Goal: Information Seeking & Learning: Check status

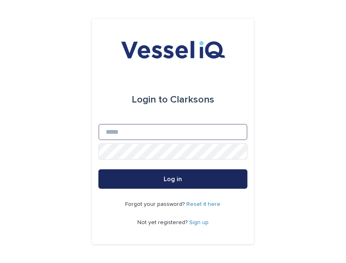
type input "**********"
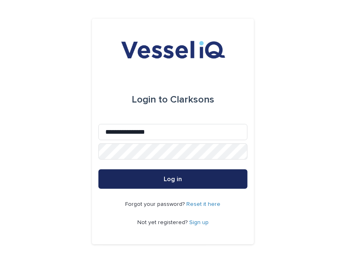
click at [178, 180] on span "Log in" at bounding box center [173, 179] width 18 height 6
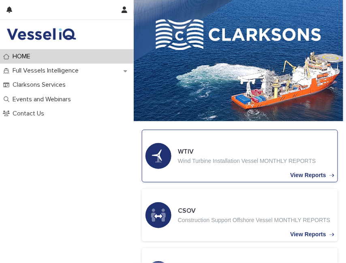
click at [224, 159] on p "Wind Turbine Installation Vessel MONTHLY REPORTS" at bounding box center [247, 161] width 138 height 7
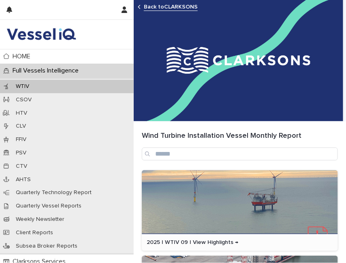
click at [205, 240] on p "2025 | WTIV 09 | View Highlights →" at bounding box center [240, 242] width 187 height 7
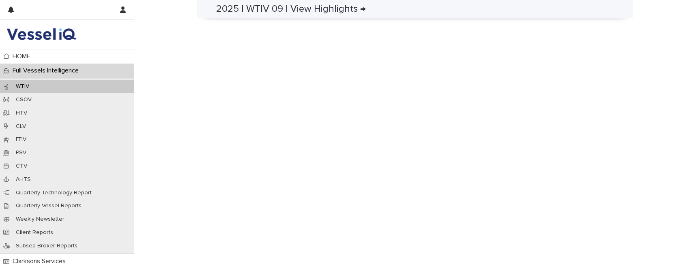
scroll to position [292, 0]
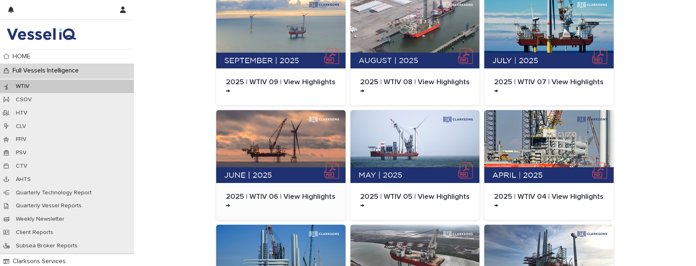
scroll to position [203, 0]
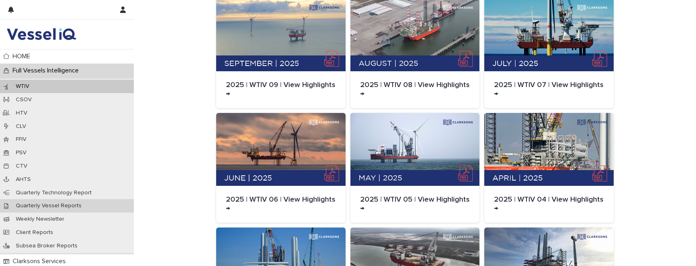
click at [62, 206] on p "Quarterly Vessel Reports" at bounding box center [48, 206] width 79 height 7
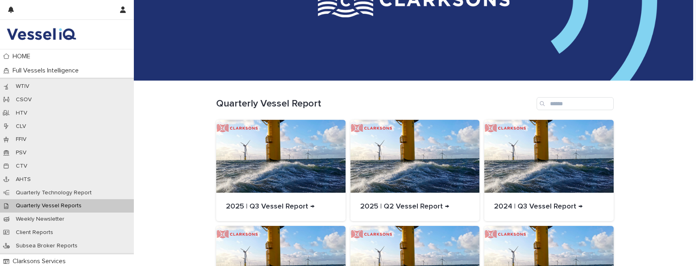
scroll to position [101, 0]
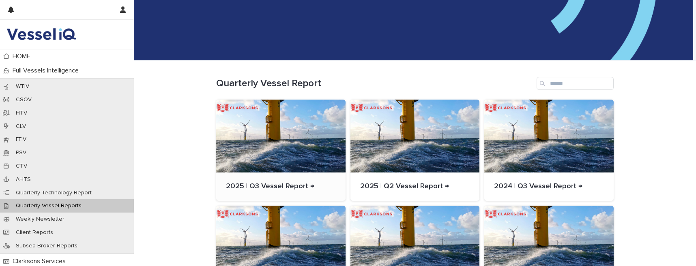
click at [259, 185] on p "2025 | Q3 Vessel Report →" at bounding box center [281, 187] width 110 height 9
